Goal: Task Accomplishment & Management: Manage account settings

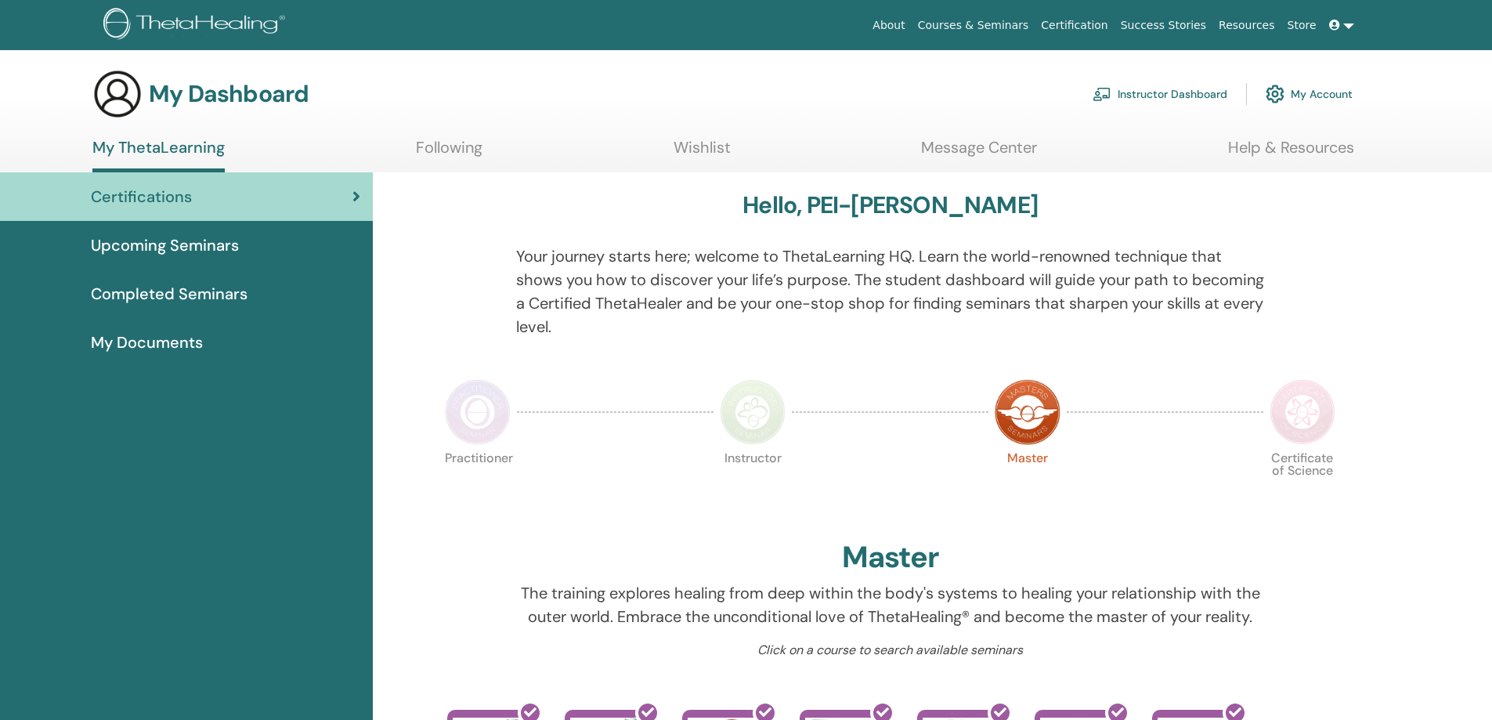
click at [1138, 95] on link "Instructor Dashboard" at bounding box center [1160, 94] width 135 height 34
click at [1141, 93] on link "Instructor Dashboard" at bounding box center [1160, 94] width 135 height 34
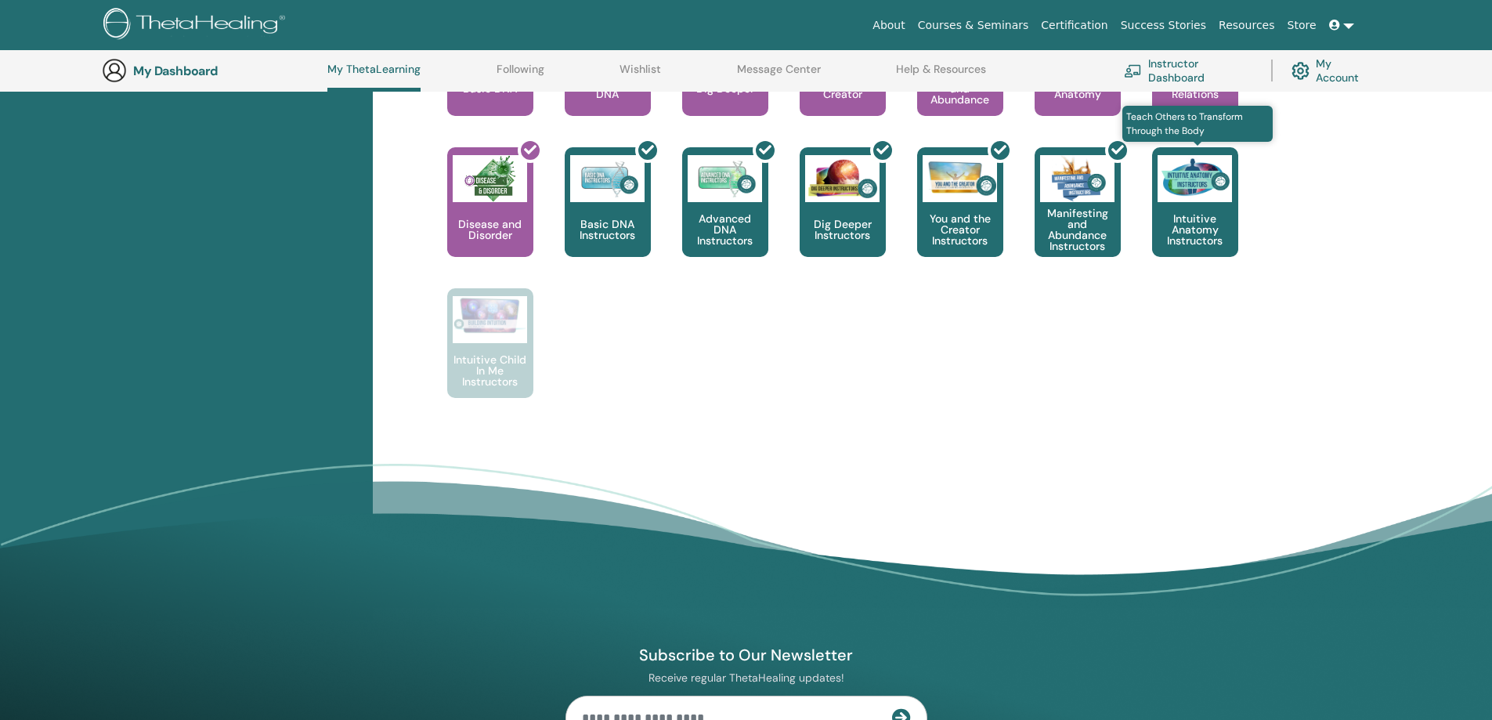
scroll to position [747, 0]
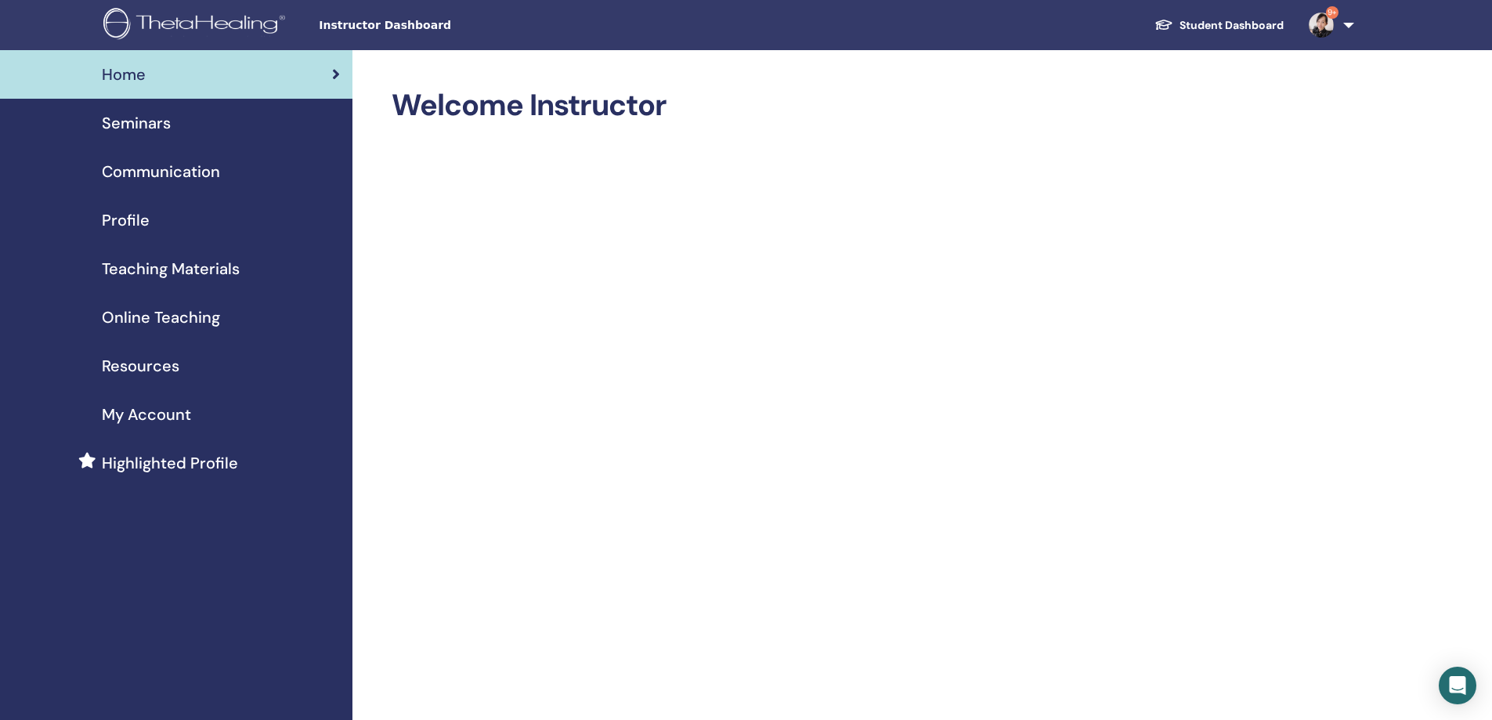
click at [148, 127] on span "Seminars" at bounding box center [136, 123] width 69 height 24
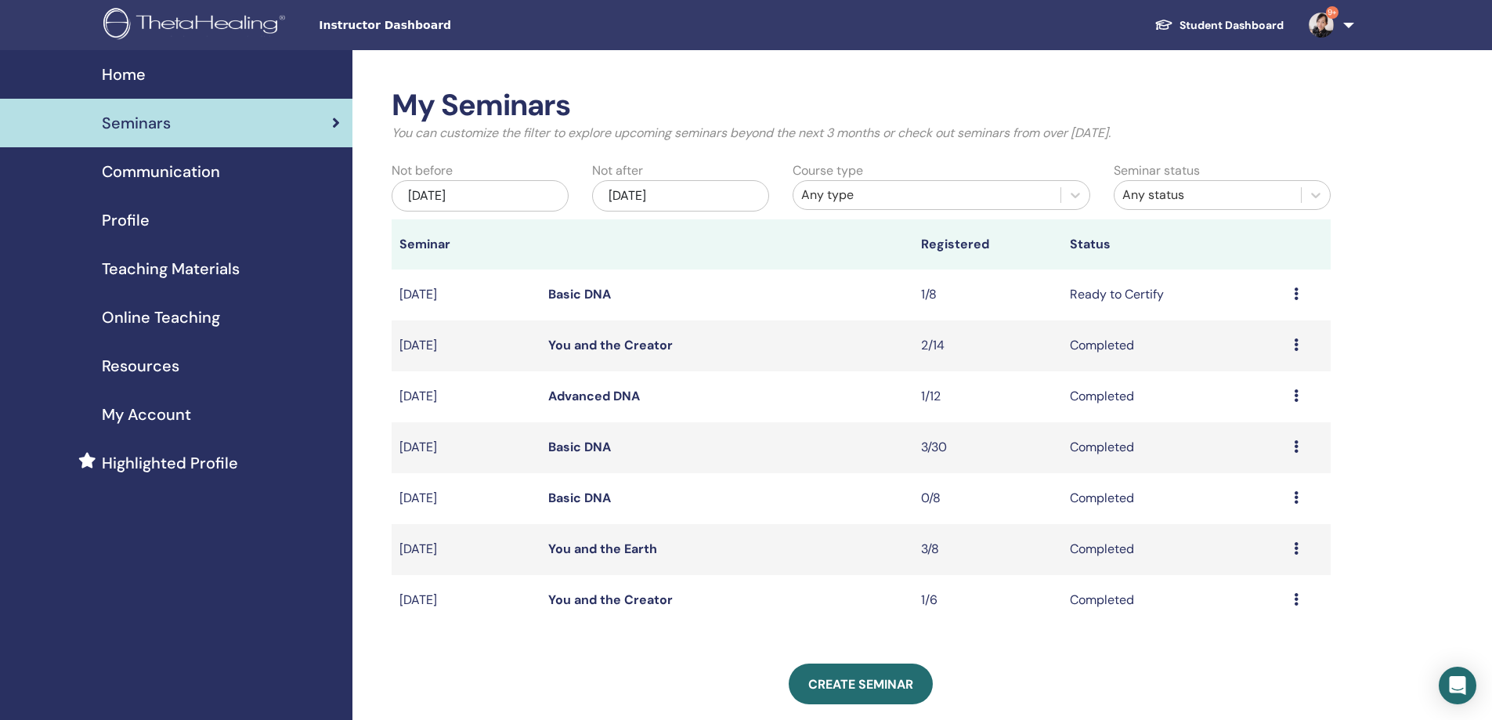
click at [1295, 295] on icon at bounding box center [1296, 294] width 5 height 13
click at [599, 298] on link "Basic DNA" at bounding box center [579, 294] width 63 height 16
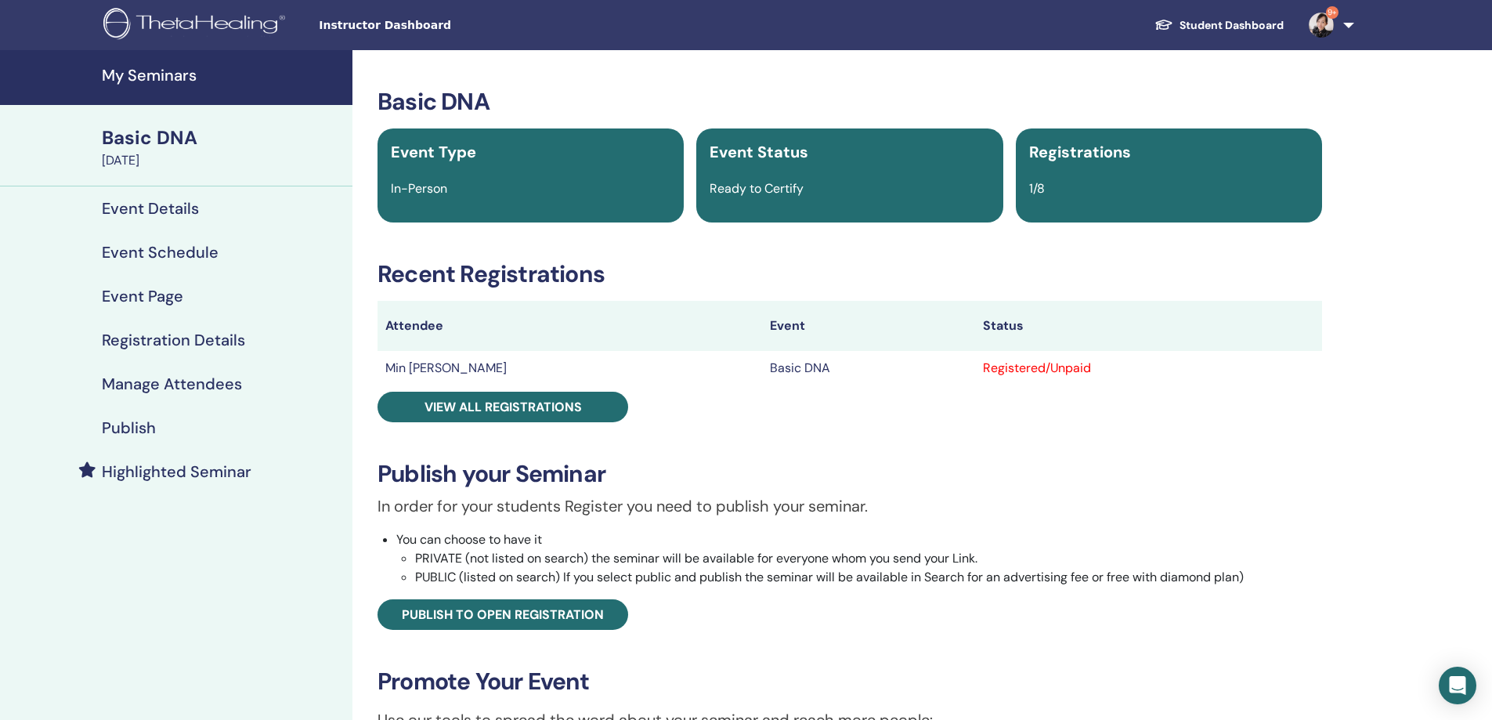
click at [159, 382] on h4 "Manage Attendees" at bounding box center [172, 383] width 140 height 19
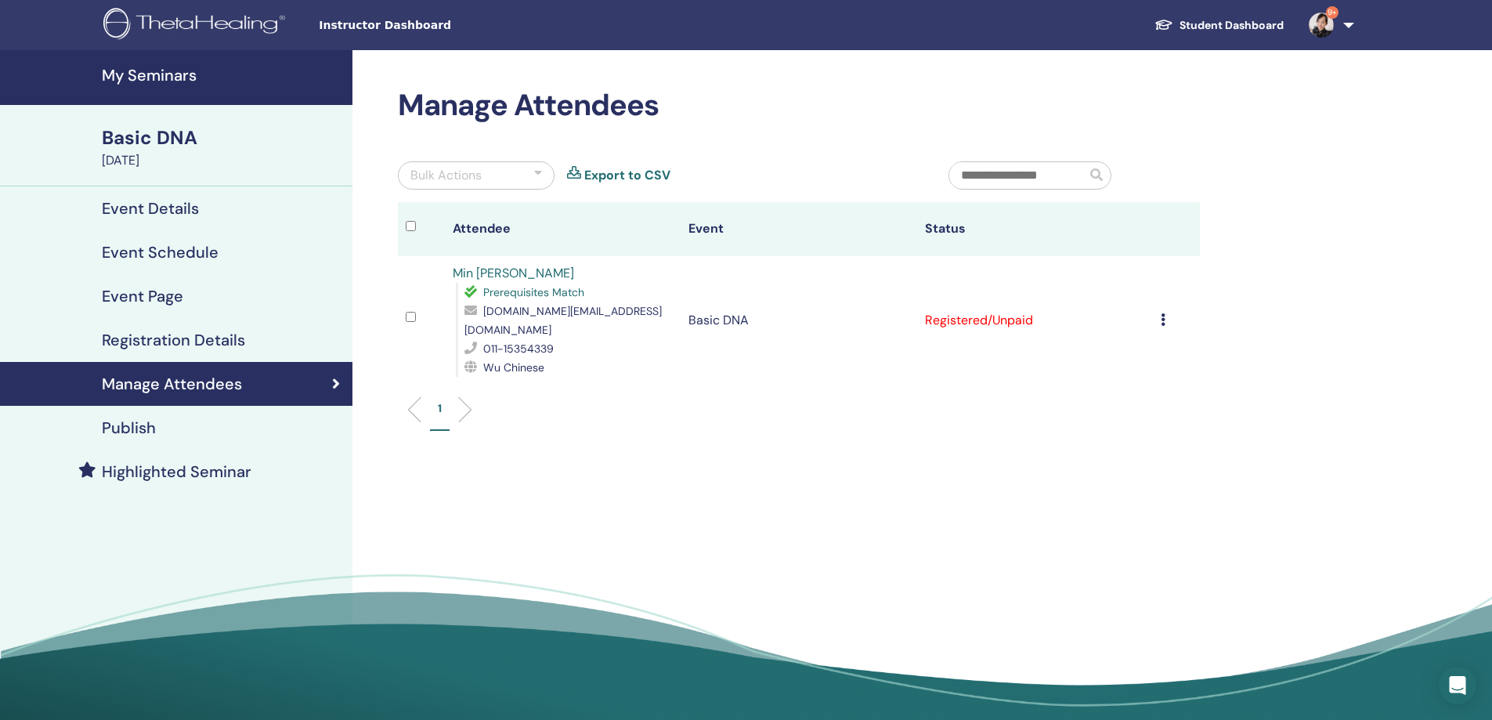
click at [1166, 311] on div "Cancel Registration Do not auto-certify Mark as Paid Mark as Unpaid Mark as Abs…" at bounding box center [1176, 320] width 31 height 19
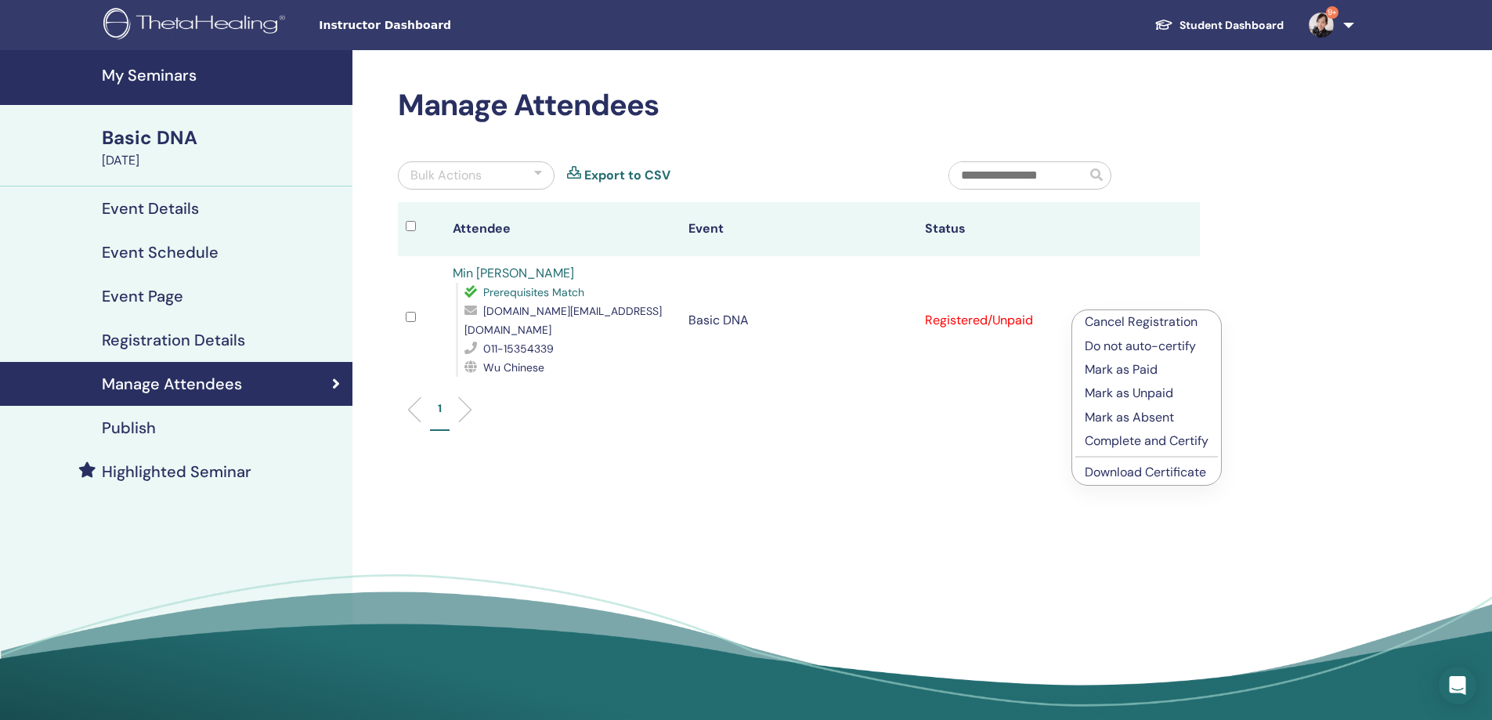
click at [1144, 443] on p "Complete and Certify" at bounding box center [1147, 441] width 124 height 19
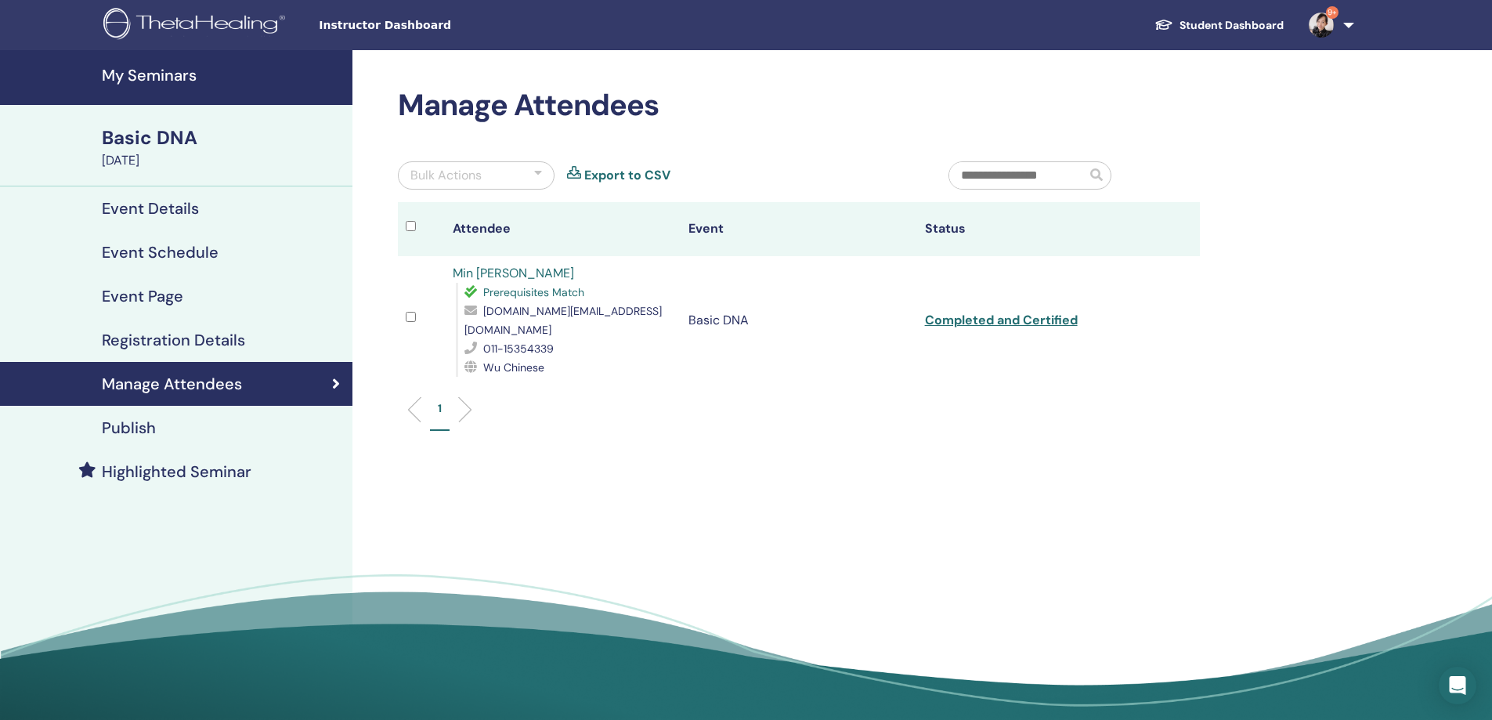
click at [148, 74] on h4 "My Seminars" at bounding box center [222, 75] width 241 height 19
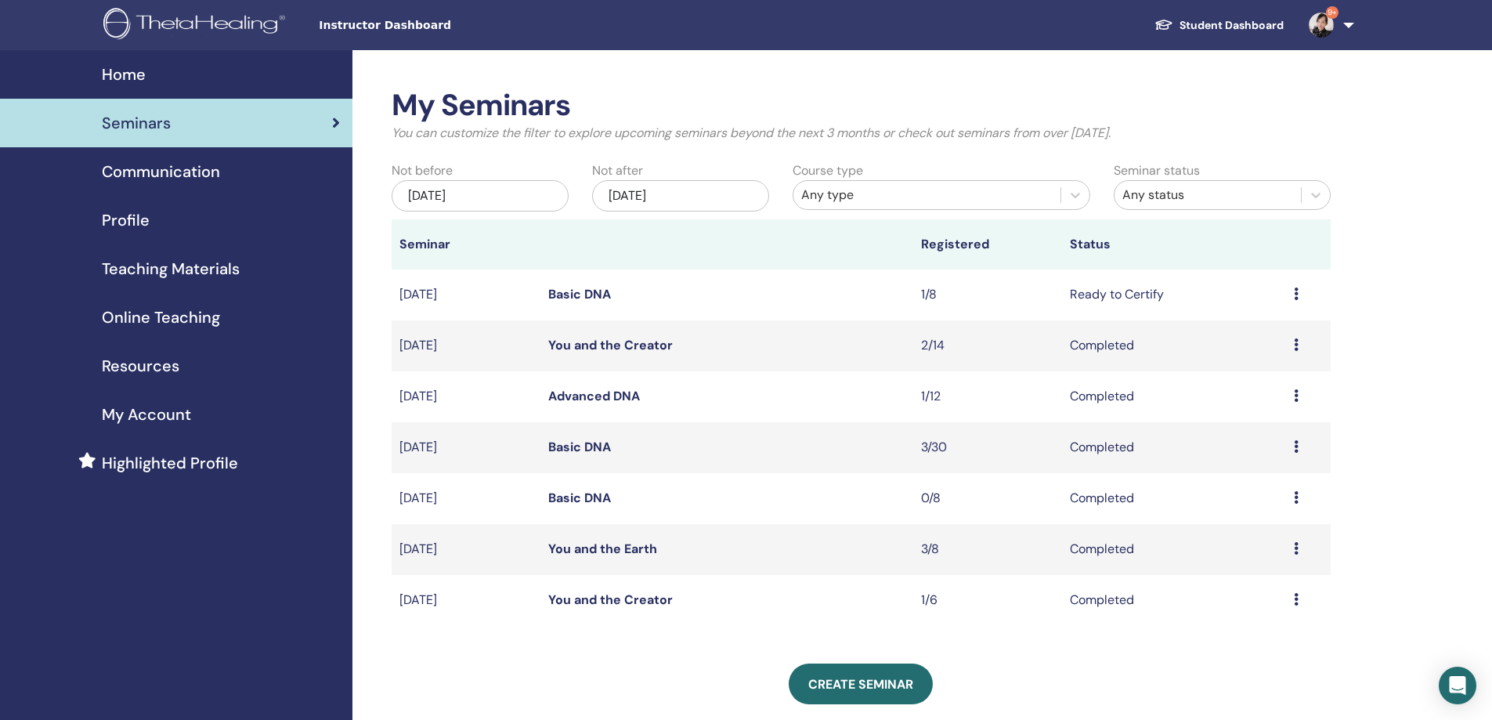
click at [1291, 351] on td "Preview Attendees" at bounding box center [1308, 345] width 45 height 51
click at [1293, 347] on td "Preview Attendees" at bounding box center [1308, 345] width 45 height 51
click at [169, 414] on span "My Account" at bounding box center [146, 415] width 89 height 24
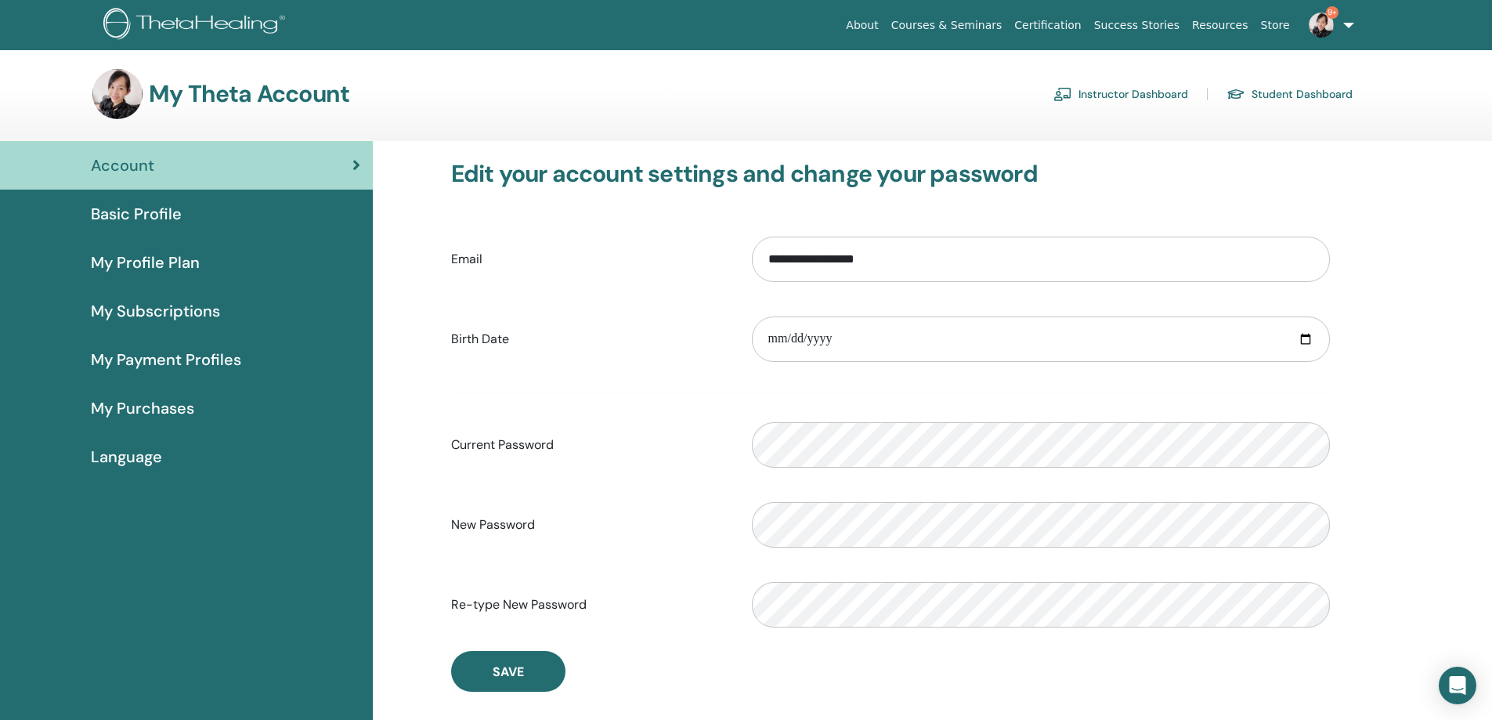
click at [1089, 91] on link "Instructor Dashboard" at bounding box center [1121, 93] width 135 height 25
